Goal: Check status: Check status

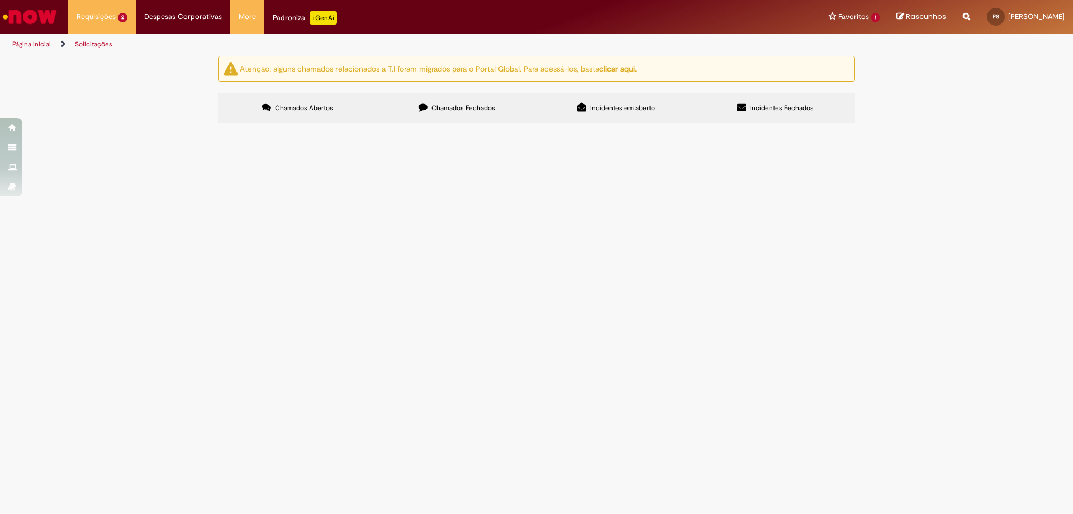
click at [0, 0] on td at bounding box center [0, 0] width 0 height 0
click at [0, 0] on img "recolher o estado da solicitação" at bounding box center [0, 0] width 0 height 0
click at [0, 0] on span "Em Atendimento (Em andamento)" at bounding box center [0, 0] width 0 height 0
click at [0, 0] on div "Em Atendimento (Em andamento)" at bounding box center [0, 0] width 0 height 0
click at [0, 0] on span "Concluído (Pendente - não iniciado)" at bounding box center [0, 0] width 0 height 0
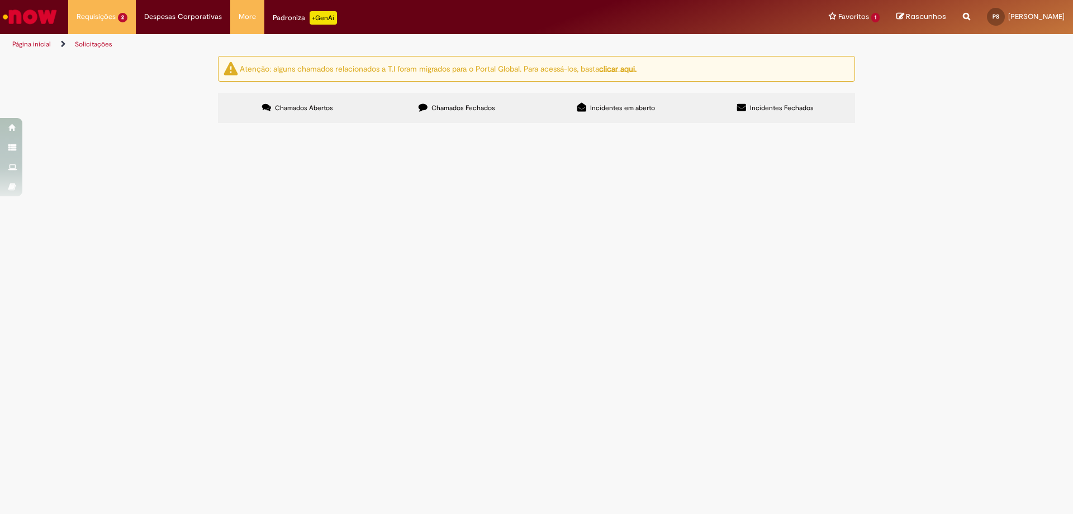
click at [0, 0] on div "Solicitado (concluído) Em Atendimento (Em andamento) Concluído (Pendente - não …" at bounding box center [0, 0] width 0 height 0
drag, startPoint x: 655, startPoint y: 216, endPoint x: 533, endPoint y: 179, distance: 127.3
click at [0, 0] on div "Solicitado (concluído) Em Atendimento (Em andamento) Concluído (Pendente - não …" at bounding box center [0, 0] width 0 height 0
drag, startPoint x: 542, startPoint y: 197, endPoint x: 532, endPoint y: 197, distance: 10.1
click at [0, 0] on span "pdv bloquead por restriçao de cadastro mas esta tudo ok! podem desbloquear" at bounding box center [0, 0] width 0 height 0
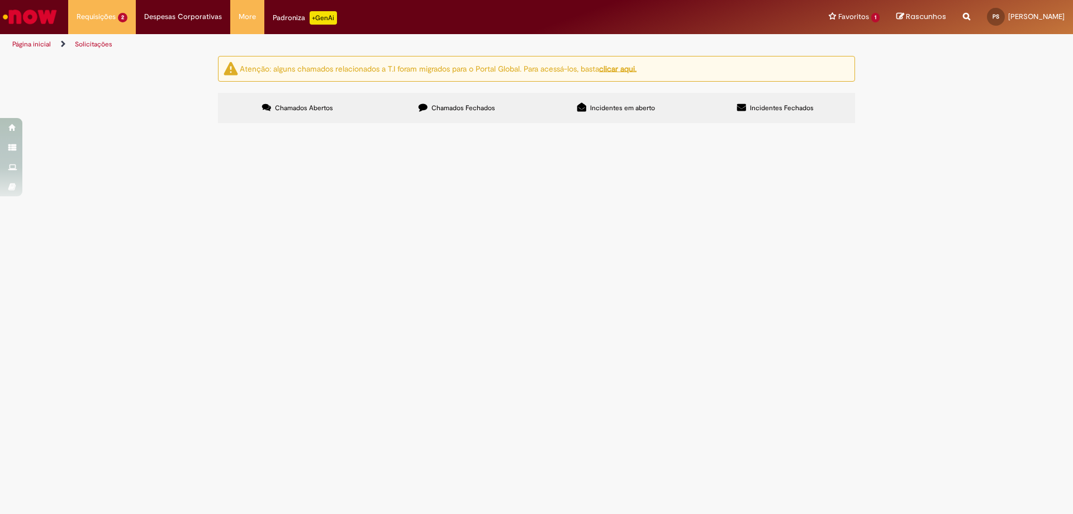
click at [0, 0] on span "Solicitações de cadastro Promax" at bounding box center [0, 0] width 0 height 0
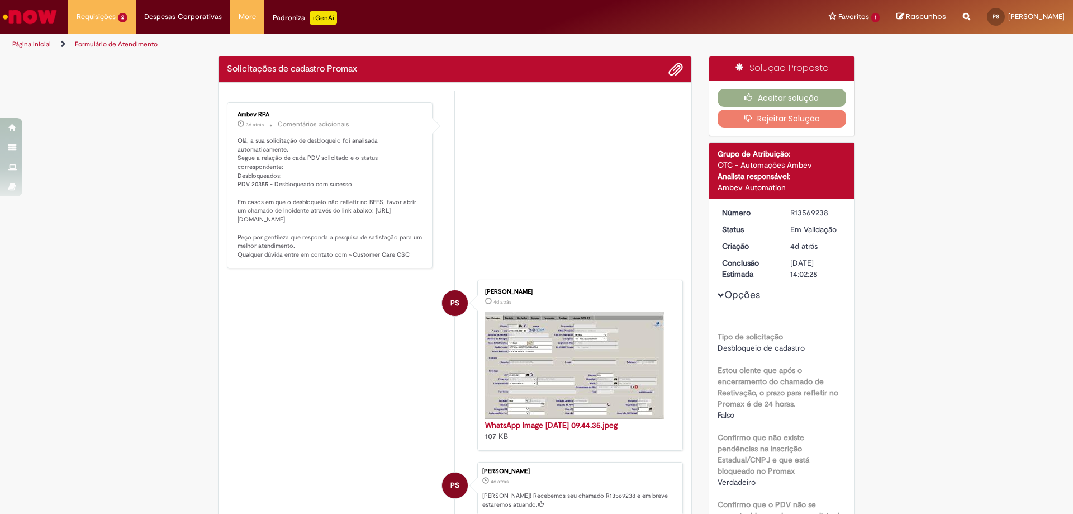
click at [251, 193] on p "Olá, a sua solicitação de desbloqueio foi analisada automaticamente. Segue a re…" at bounding box center [331, 197] width 186 height 123
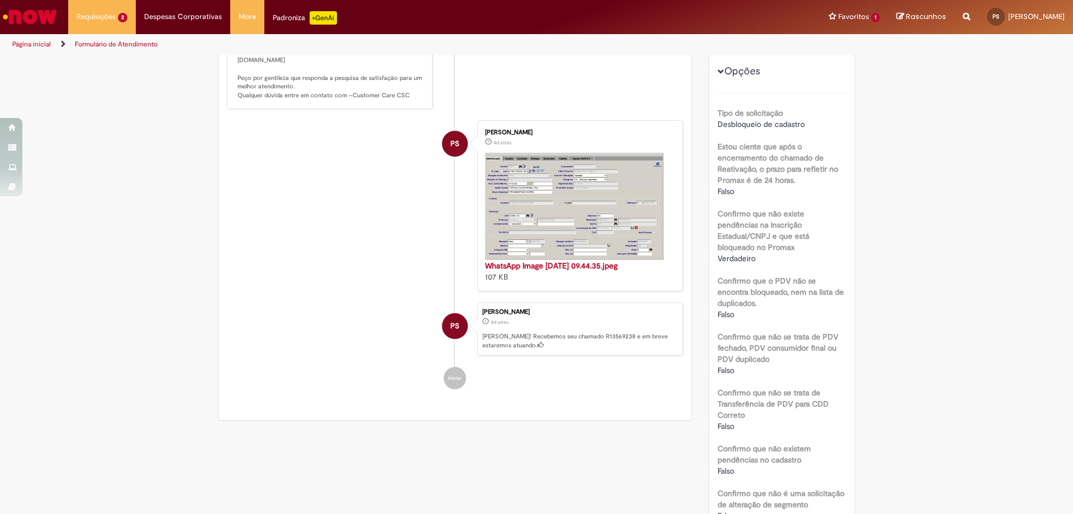
scroll to position [391, 0]
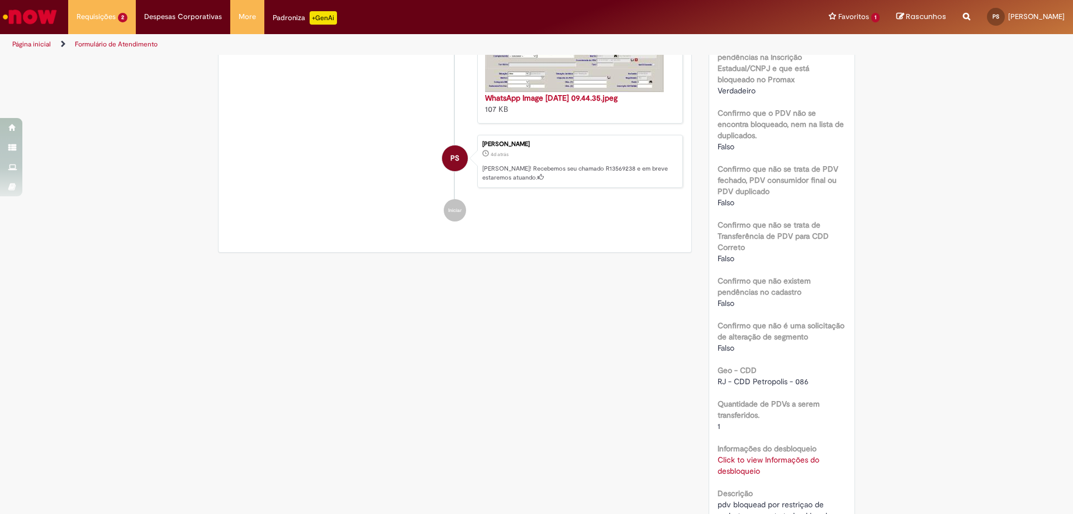
click at [741, 454] on link "Click to view Informações do desbloqueio" at bounding box center [769, 464] width 102 height 21
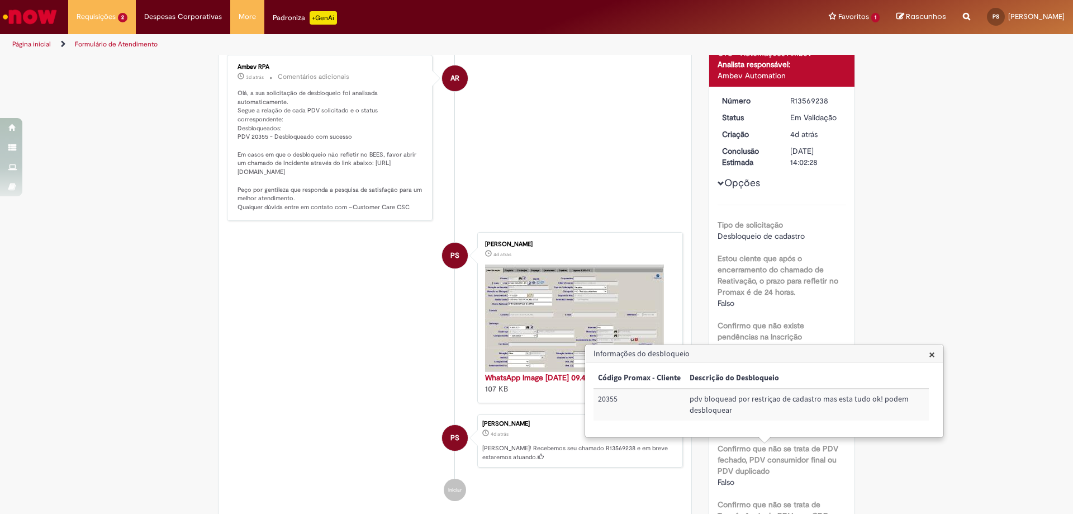
scroll to position [0, 0]
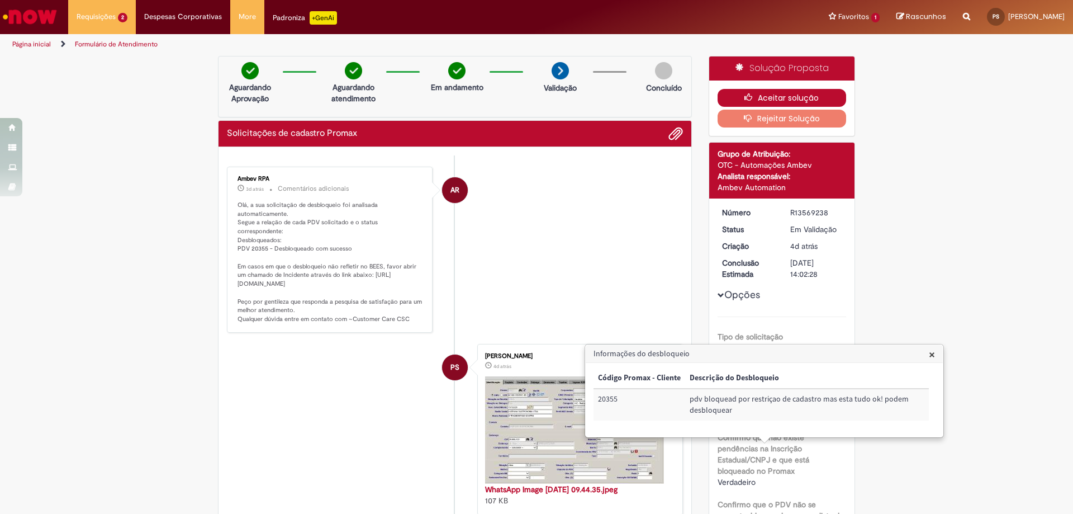
click at [774, 99] on button "Aceitar solução" at bounding box center [782, 98] width 129 height 18
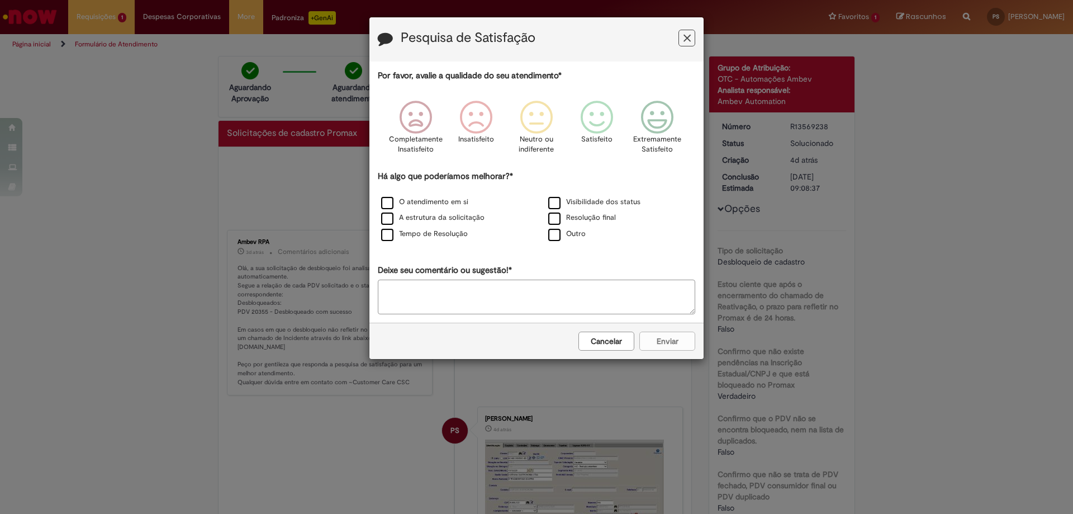
click at [681, 40] on button "Feedback" at bounding box center [687, 38] width 17 height 17
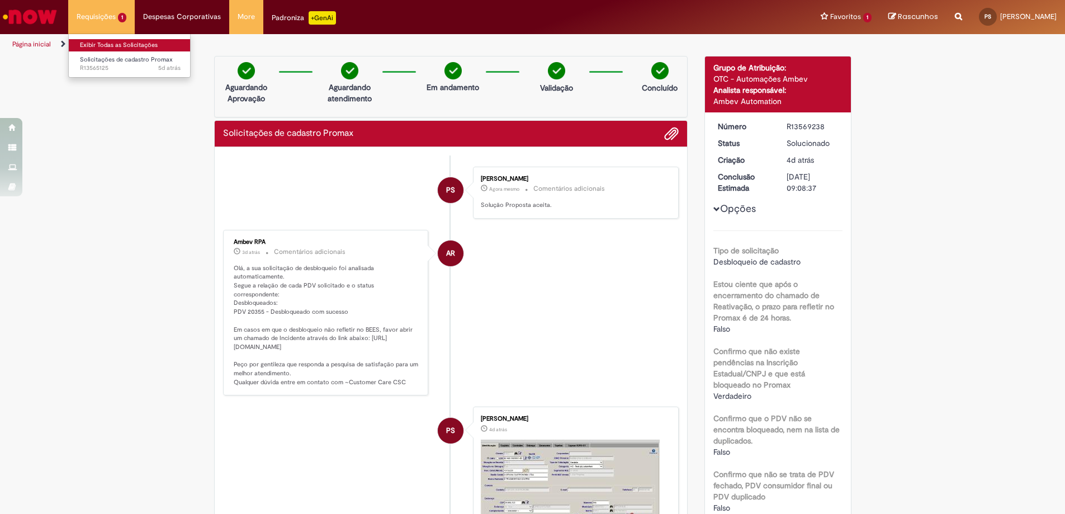
click at [107, 46] on link "Exibir Todas as Solicitações" at bounding box center [130, 45] width 123 height 12
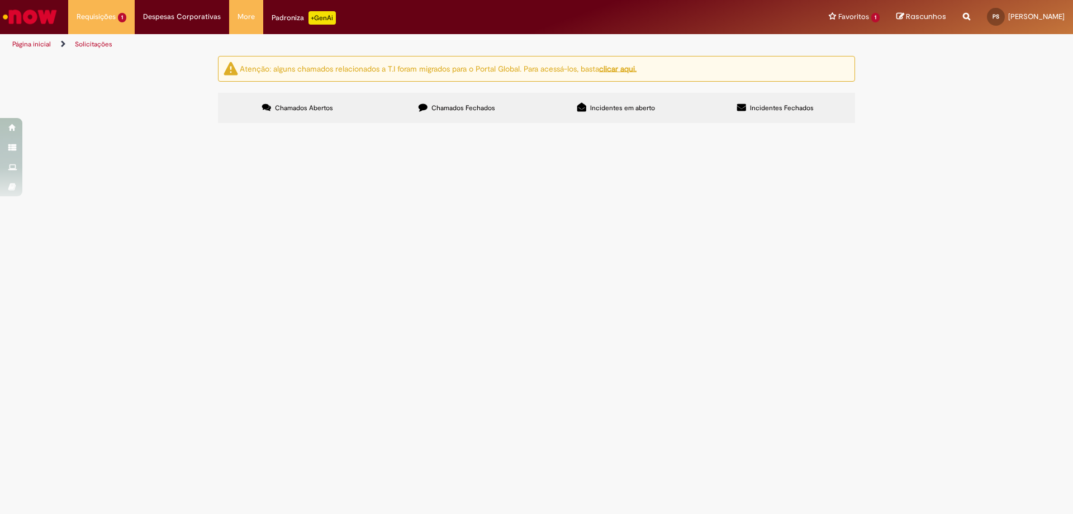
click at [0, 0] on img at bounding box center [0, 0] width 0 height 0
click at [0, 0] on button "recolher o estado da solicitação" at bounding box center [0, 0] width 0 height 0
click at [0, 0] on span "Em Atendimento (Em andamento)" at bounding box center [0, 0] width 0 height 0
click at [0, 0] on div "Solicitado (concluído) Em Atendimento (Em andamento) Concluído (Pendente - não …" at bounding box center [0, 0] width 0 height 0
click at [0, 0] on img at bounding box center [0, 0] width 0 height 0
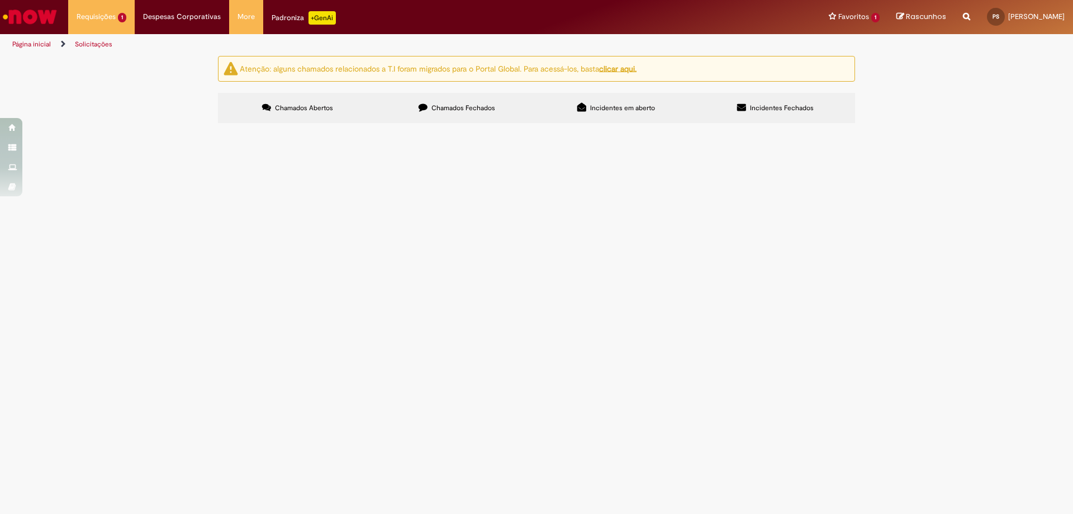
drag, startPoint x: 784, startPoint y: 195, endPoint x: 600, endPoint y: 226, distance: 186.0
click at [0, 0] on td "Em Validação" at bounding box center [0, 0] width 0 height 0
drag, startPoint x: 544, startPoint y: 192, endPoint x: 506, endPoint y: 202, distance: 39.9
click at [0, 0] on span "Bloqueado por Restrição de cadastro! pode desbloquear?" at bounding box center [0, 0] width 0 height 0
drag, startPoint x: 309, startPoint y: 193, endPoint x: 269, endPoint y: 196, distance: 39.7
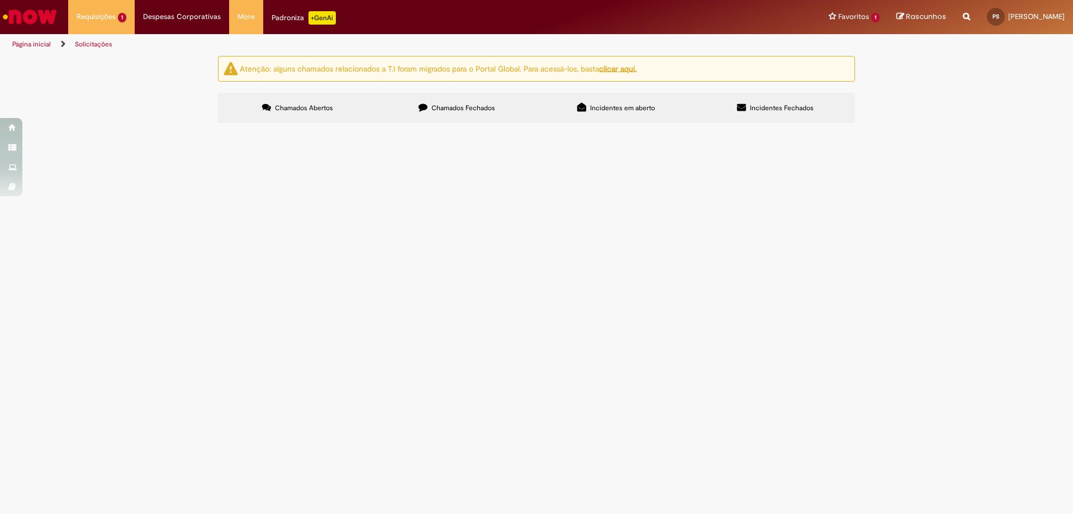
click at [0, 0] on span "Solicitações de cadastro Promax" at bounding box center [0, 0] width 0 height 0
click at [0, 0] on span "R13565125" at bounding box center [0, 0] width 0 height 0
click at [0, 0] on span "Solicitações de cadastro Promax" at bounding box center [0, 0] width 0 height 0
drag, startPoint x: 467, startPoint y: 207, endPoint x: 527, endPoint y: 226, distance: 62.6
click at [0, 0] on td "Bloqueado por Restrição de cadastro! pode desbloquear?" at bounding box center [0, 0] width 0 height 0
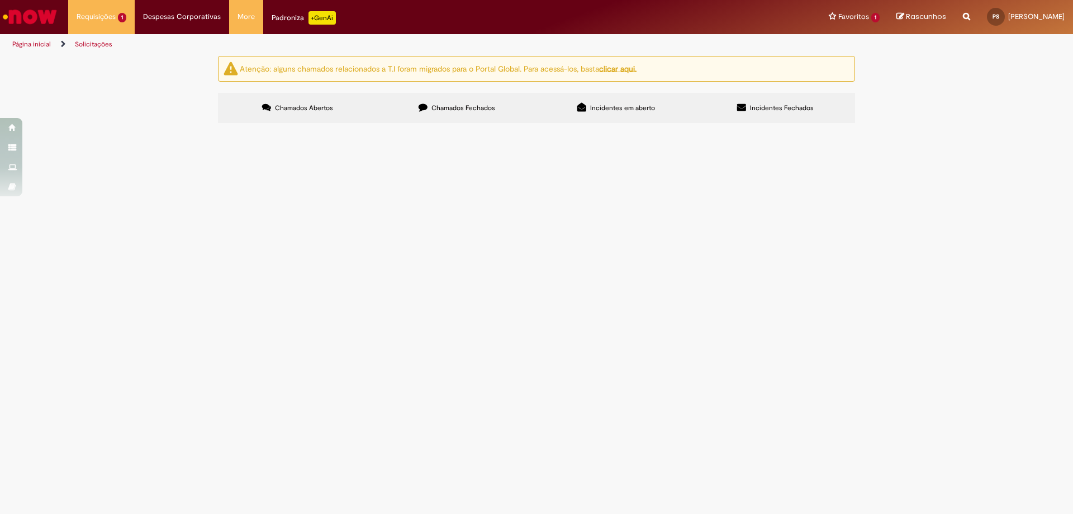
click at [0, 0] on td "Bloqueado por Restrição de cadastro! pode desbloquear?" at bounding box center [0, 0] width 0 height 0
click at [0, 0] on span "Concluído (Pendente - não iniciado)" at bounding box center [0, 0] width 0 height 0
click at [0, 0] on img at bounding box center [0, 0] width 0 height 0
click at [0, 0] on img "recolher o estado da solicitação" at bounding box center [0, 0] width 0 height 0
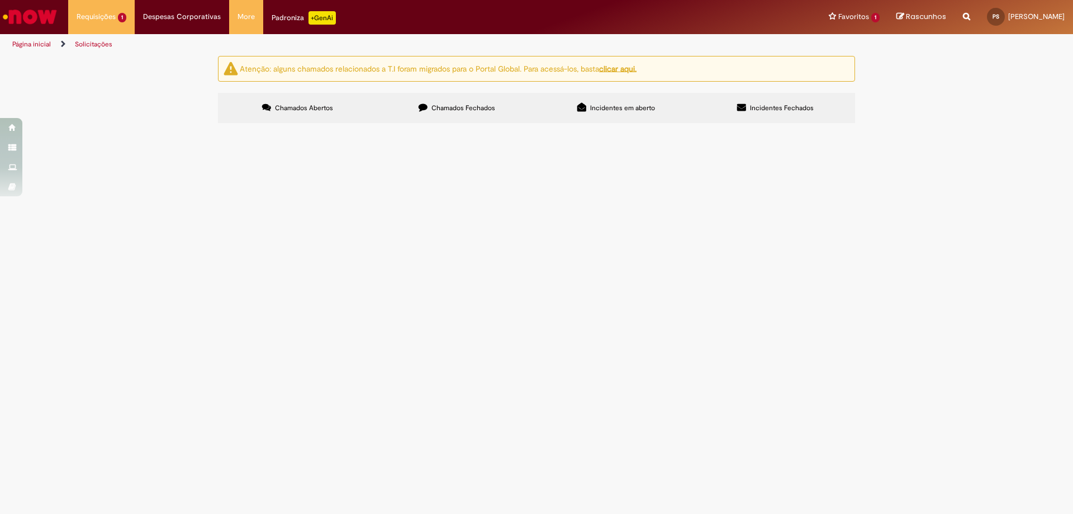
click at [0, 0] on td "Bloqueado por Restrição de cadastro! pode desbloquear?" at bounding box center [0, 0] width 0 height 0
click at [0, 0] on img "recolher o estado da solicitação" at bounding box center [0, 0] width 0 height 0
drag, startPoint x: 712, startPoint y: 200, endPoint x: 773, endPoint y: 200, distance: 61.5
click at [0, 0] on div "Solicitado (concluído)" at bounding box center [0, 0] width 0 height 0
click at [0, 0] on span "Em Validação" at bounding box center [0, 0] width 0 height 0
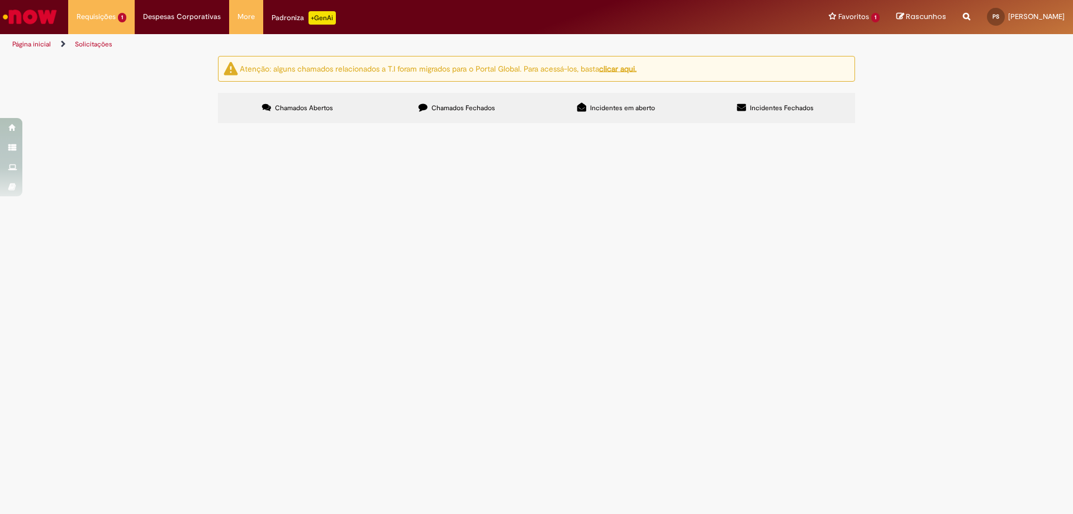
click at [0, 0] on span "Em Atendimento (Em andamento)" at bounding box center [0, 0] width 0 height 0
drag, startPoint x: 748, startPoint y: 226, endPoint x: 518, endPoint y: 209, distance: 230.9
click at [0, 0] on span "Concluído (Pendente - não iniciado)" at bounding box center [0, 0] width 0 height 0
click at [0, 0] on td "Bloqueado por Restrição de cadastro! pode desbloquear?" at bounding box center [0, 0] width 0 height 0
drag, startPoint x: 295, startPoint y: 206, endPoint x: 542, endPoint y: 200, distance: 247.7
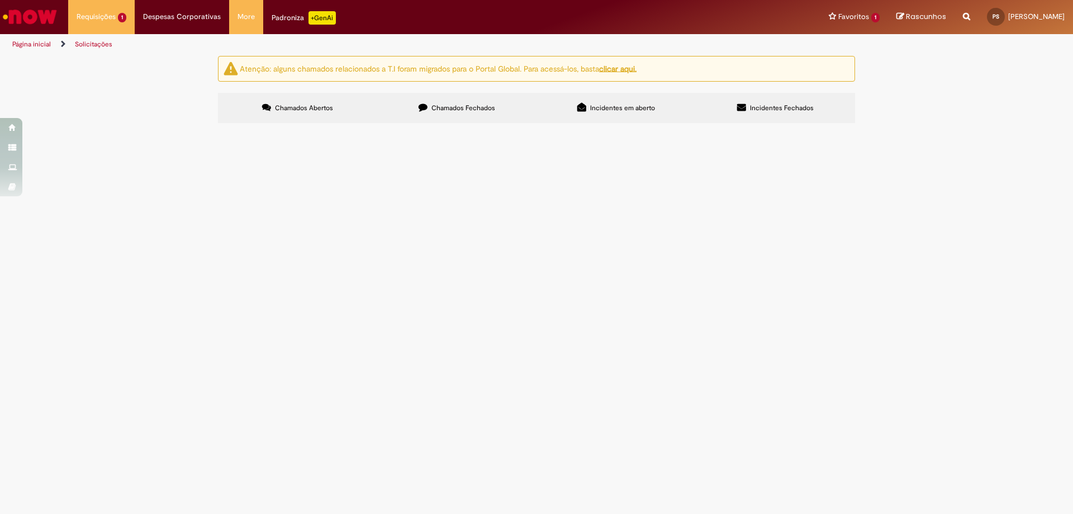
click at [0, 0] on span "Bloqueado por Restrição de cadastro! pode desbloquear?" at bounding box center [0, 0] width 0 height 0
drag, startPoint x: 542, startPoint y: 200, endPoint x: 546, endPoint y: 195, distance: 5.9
click at [0, 0] on span "Bloqueado por Restrição de cadastro! pode desbloquear?" at bounding box center [0, 0] width 0 height 0
drag, startPoint x: 586, startPoint y: 191, endPoint x: 632, endPoint y: 198, distance: 45.8
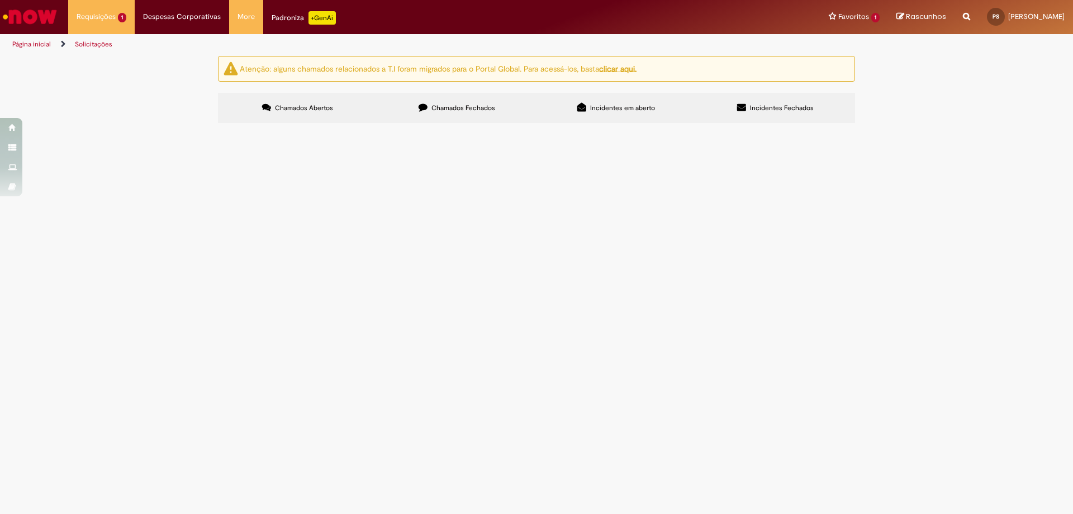
click at [0, 0] on td "Bloqueado por Restrição de cadastro! pode desbloquear?" at bounding box center [0, 0] width 0 height 0
drag, startPoint x: 655, startPoint y: 191, endPoint x: 705, endPoint y: 197, distance: 51.3
click at [0, 0] on td "Solicitado (concluído) Em Atendimento (Em andamento) Concluído (Pendente - não …" at bounding box center [0, 0] width 0 height 0
click at [0, 0] on div "Solicitado (concluído)" at bounding box center [0, 0] width 0 height 0
drag, startPoint x: 731, startPoint y: 225, endPoint x: 766, endPoint y: 217, distance: 36.2
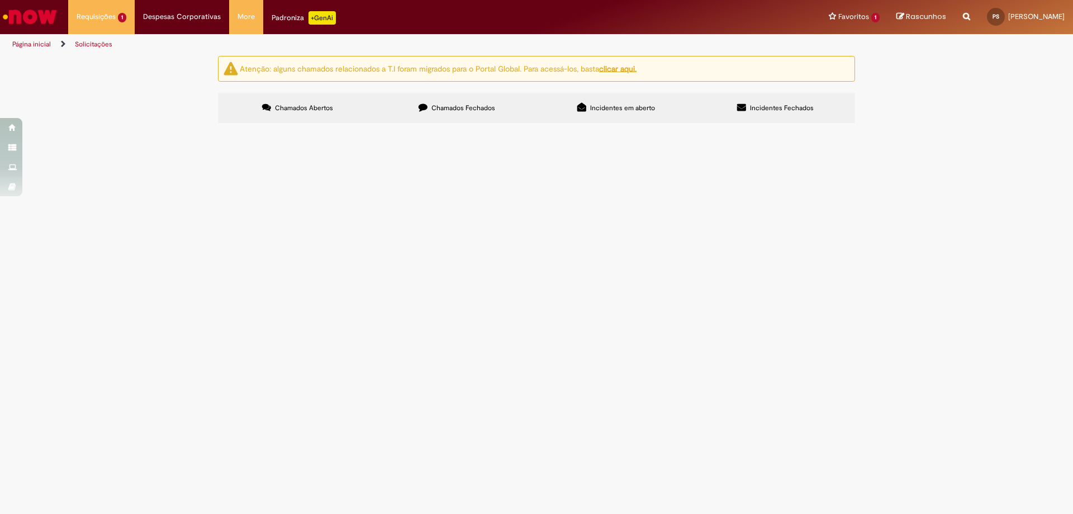
click at [0, 0] on div "Solicitado (concluído) Em Atendimento (Em andamento) Concluído (Pendente - não …" at bounding box center [0, 0] width 0 height 0
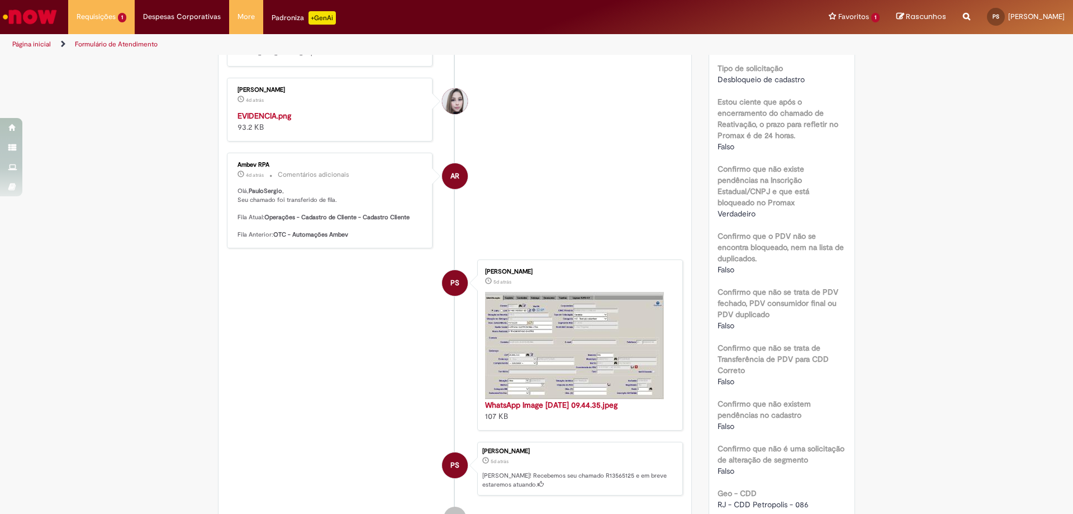
scroll to position [447, 0]
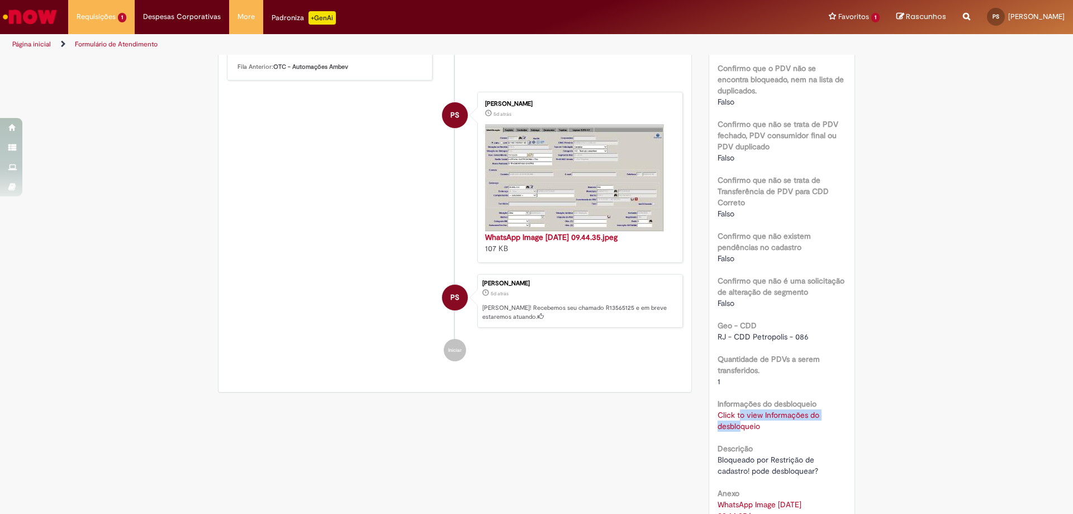
click at [736, 411] on div "Click to view Informações do desbloqueio Click to view Informações do desbloque…" at bounding box center [782, 420] width 129 height 22
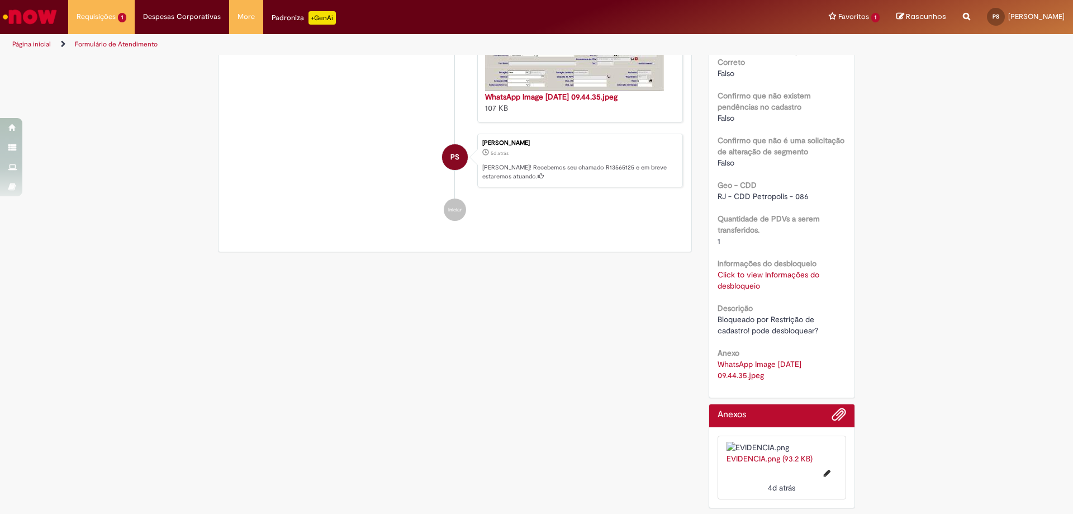
click at [793, 300] on div "Descrição Bloqueado por Restrição de cadastro! pode desbloquear?" at bounding box center [782, 318] width 129 height 36
click at [723, 269] on link "Click to view Informações do desbloqueio" at bounding box center [769, 279] width 102 height 21
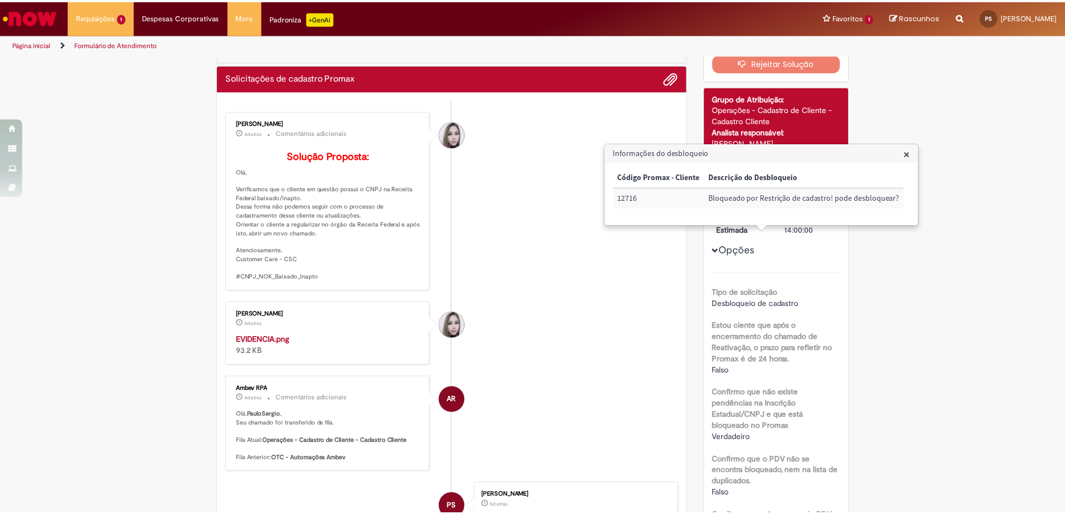
scroll to position [112, 0]
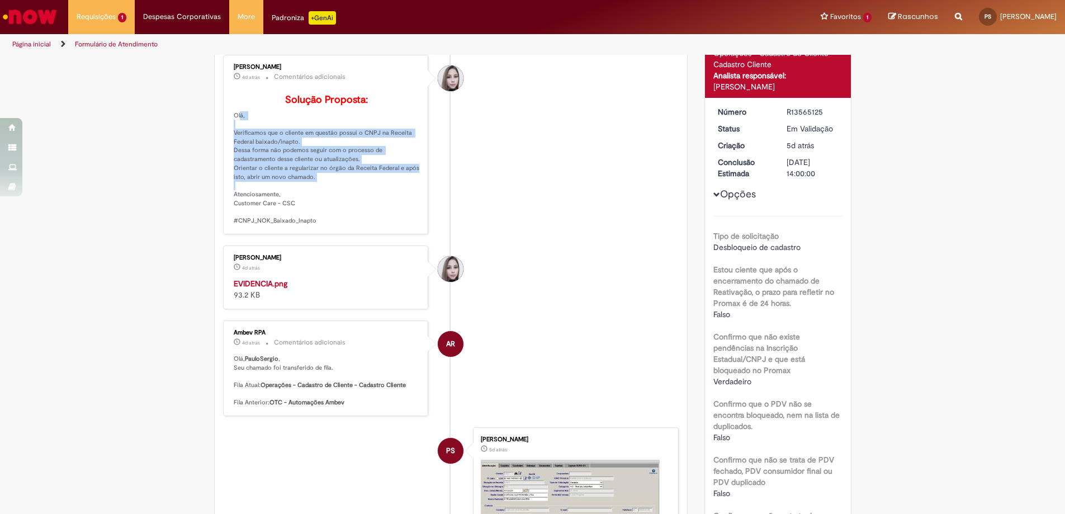
drag, startPoint x: 224, startPoint y: 130, endPoint x: 315, endPoint y: 193, distance: 110.9
click at [315, 193] on div "[PERSON_NAME] 4d atrás 4 dias atrás Comentários adicionais Solução Proposta: [G…" at bounding box center [325, 144] width 199 height 173
copy p "Olá, Verificamos que o cliente em questão possui o CNPJ na Receita Federal baix…"
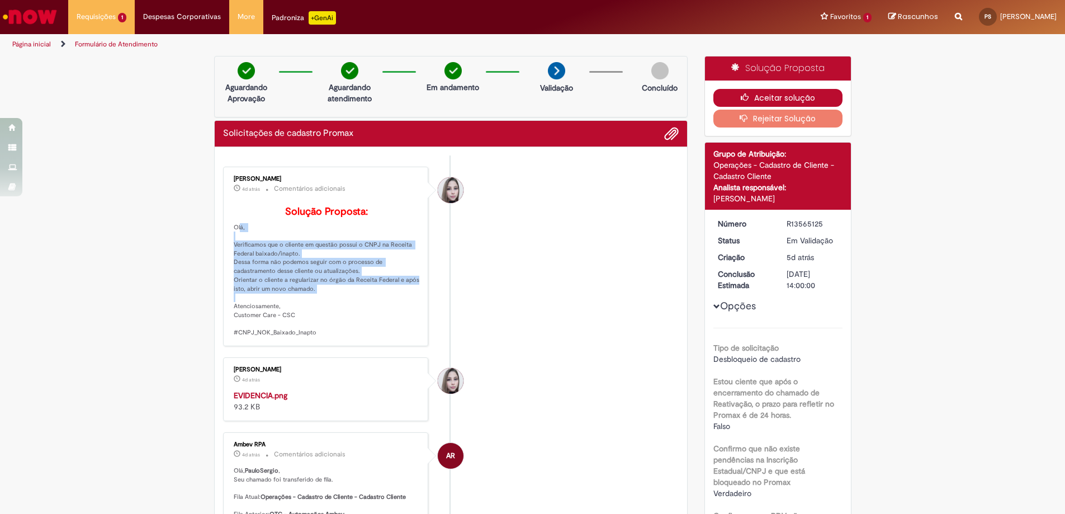
click at [781, 102] on button "Aceitar solução" at bounding box center [777, 98] width 129 height 18
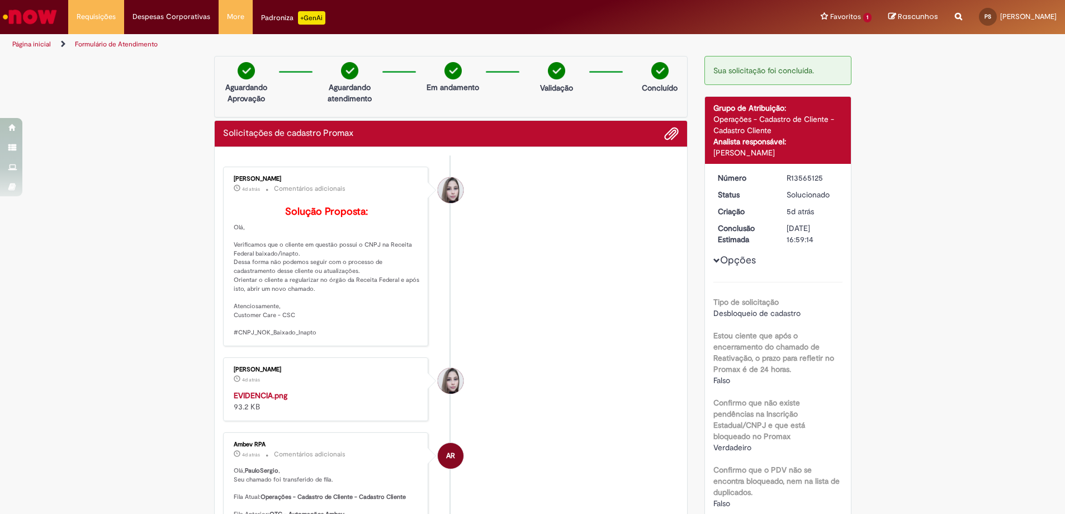
click at [560, 197] on li "[PERSON_NAME] 4d atrás 4 dias atrás Comentários adicionais Solução Proposta: [G…" at bounding box center [451, 256] width 456 height 179
